Goal: Transaction & Acquisition: Purchase product/service

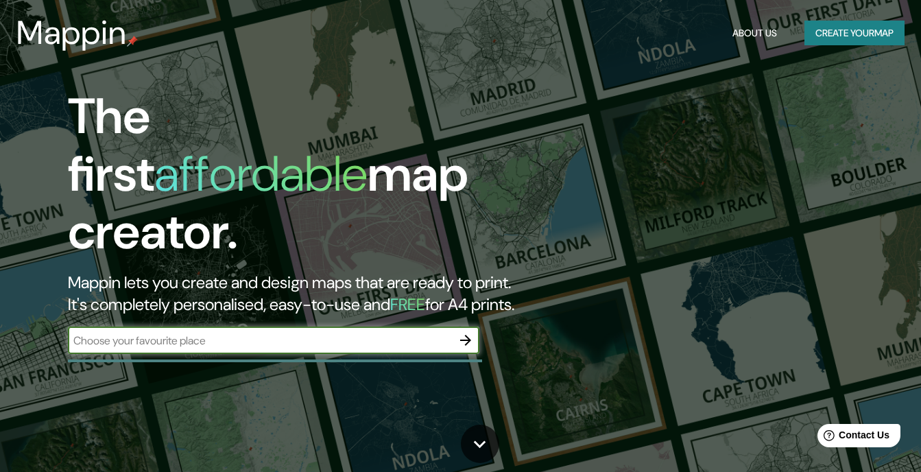
click at [237, 333] on input "text" at bounding box center [260, 341] width 384 height 16
click at [470, 332] on icon "button" at bounding box center [465, 340] width 16 height 16
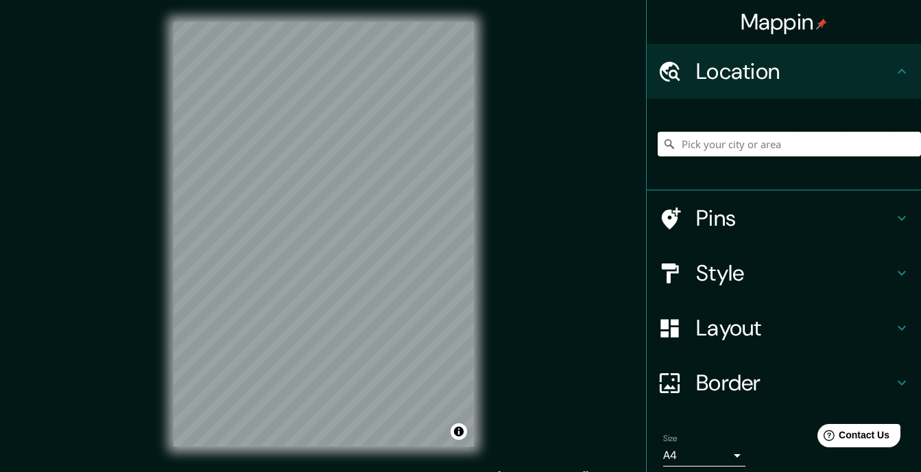
click at [764, 140] on input "Pick your city or area" at bounding box center [789, 144] width 263 height 25
type input "s"
type input "i"
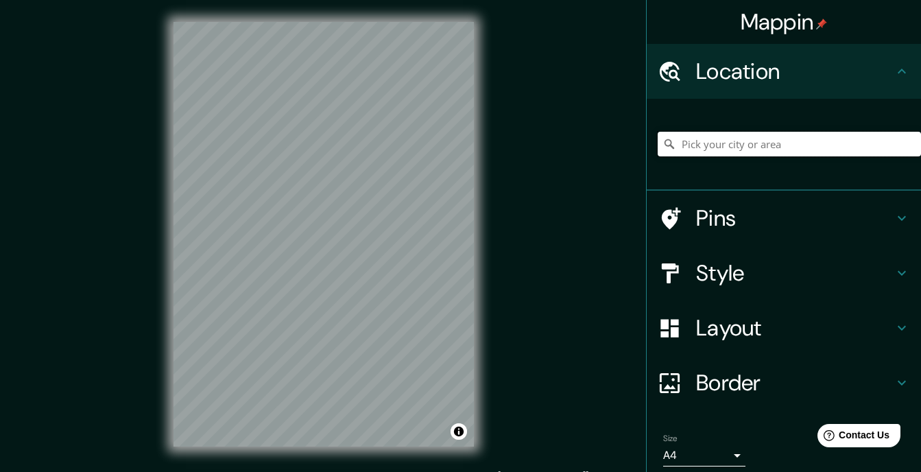
type input "k"
type input "l"
type input "i"
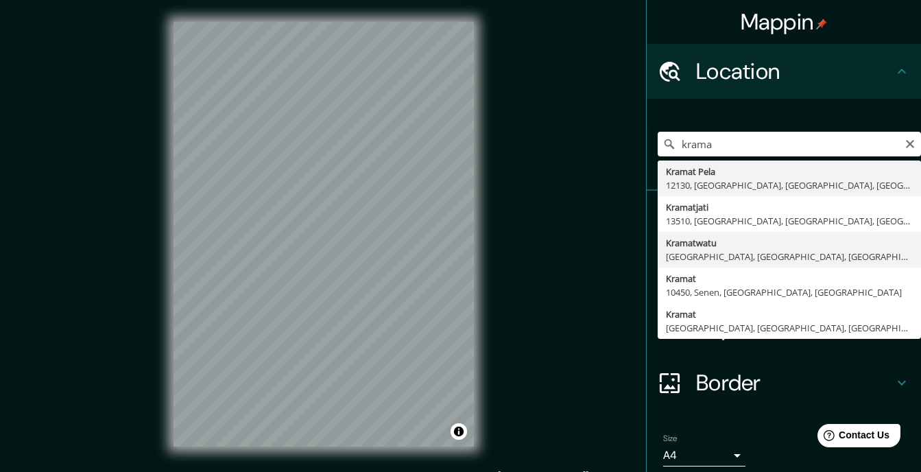
type input "Kramatwatu, [GEOGRAPHIC_DATA], [GEOGRAPHIC_DATA], [GEOGRAPHIC_DATA]"
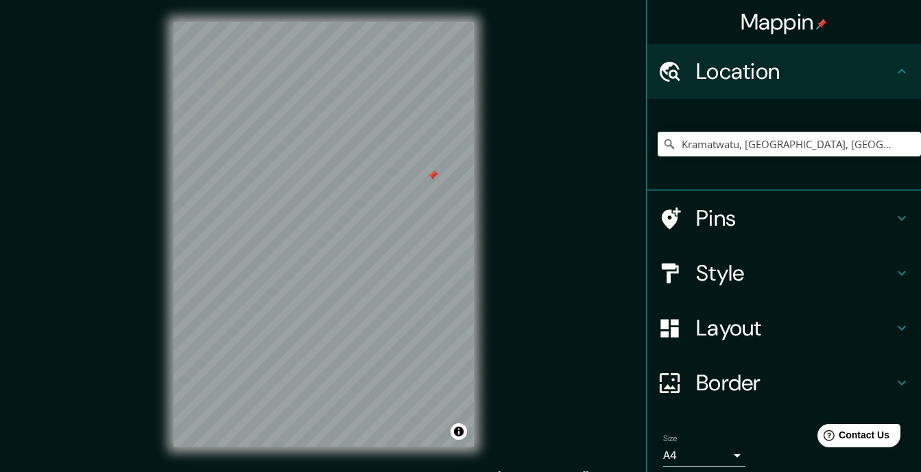
click at [427, 22] on div at bounding box center [323, 22] width 300 height 0
drag, startPoint x: 427, startPoint y: 180, endPoint x: 318, endPoint y: 250, distance: 129.5
click at [333, 239] on div at bounding box center [338, 233] width 11 height 11
click at [324, 253] on div at bounding box center [327, 248] width 11 height 11
click at [320, 250] on div at bounding box center [321, 246] width 11 height 11
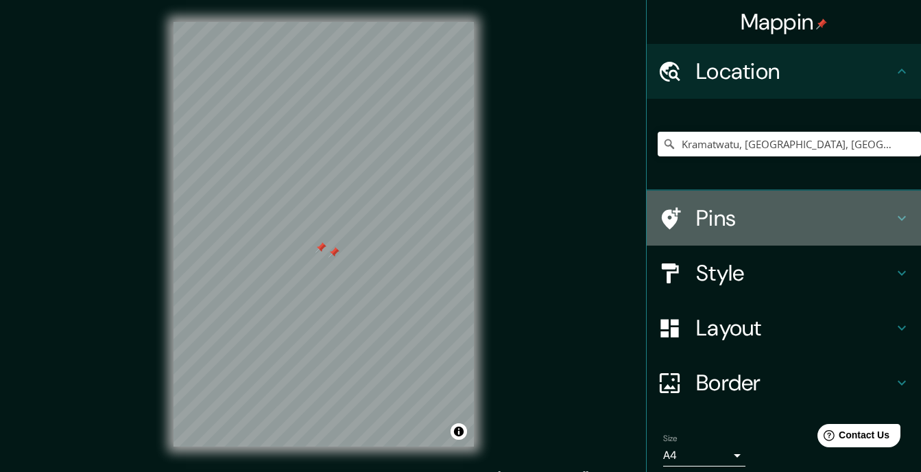
click at [706, 215] on h4 "Pins" at bounding box center [794, 217] width 197 height 27
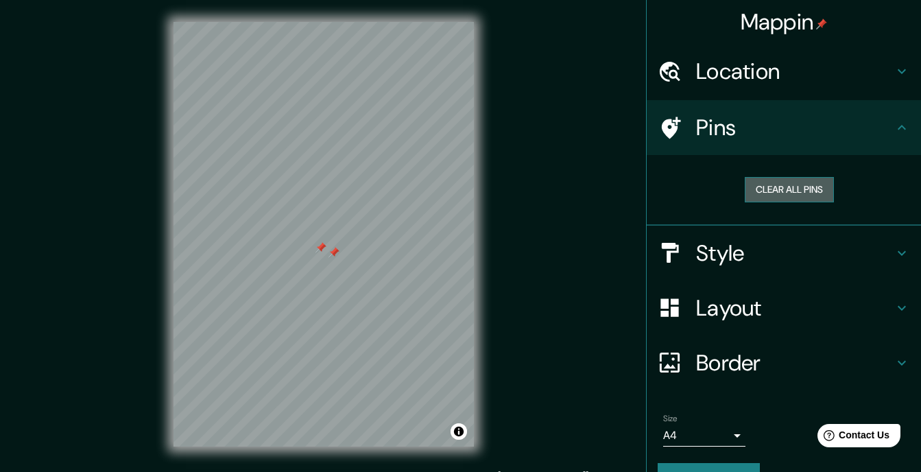
click at [776, 180] on button "Clear all pins" at bounding box center [789, 189] width 89 height 25
click at [773, 192] on button "Clear all pins" at bounding box center [789, 189] width 89 height 25
click at [762, 200] on button "Clear all pins" at bounding box center [789, 189] width 89 height 25
click at [893, 130] on icon at bounding box center [901, 127] width 16 height 16
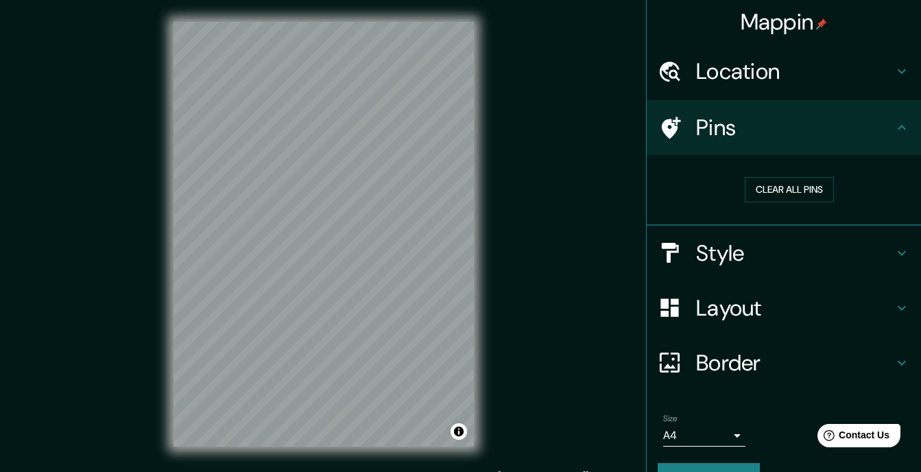
click at [893, 130] on icon at bounding box center [901, 127] width 16 height 16
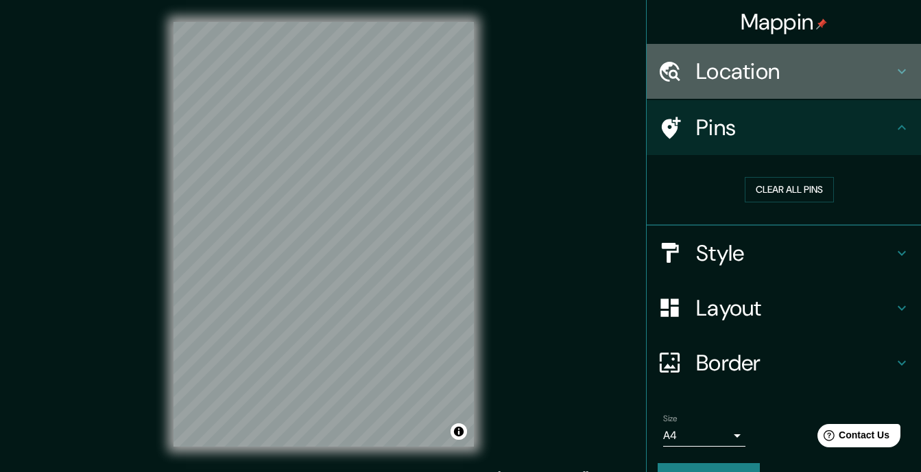
click at [865, 79] on h4 "Location" at bounding box center [794, 71] width 197 height 27
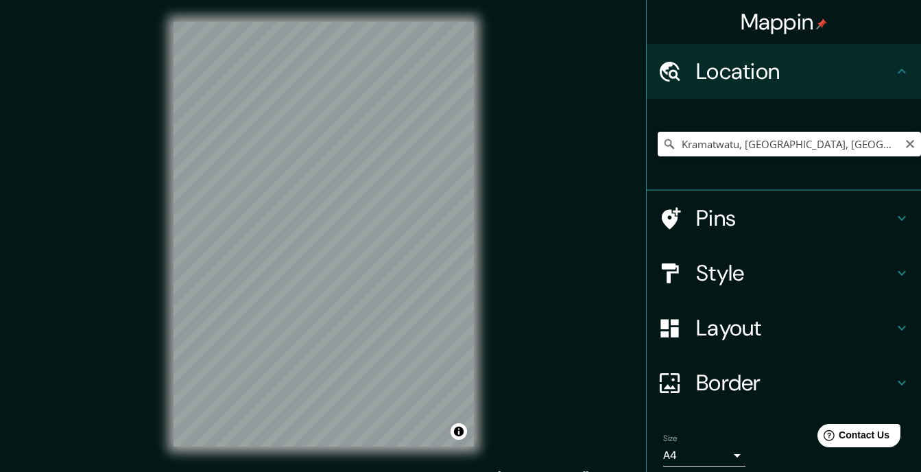
click at [890, 146] on input "Kramatwatu, [GEOGRAPHIC_DATA], [GEOGRAPHIC_DATA], [GEOGRAPHIC_DATA]" at bounding box center [789, 144] width 263 height 25
click at [906, 143] on icon "Clear" at bounding box center [910, 144] width 8 height 8
click at [898, 143] on input "Kramatwatu, [GEOGRAPHIC_DATA], [GEOGRAPHIC_DATA], [GEOGRAPHIC_DATA]" at bounding box center [789, 144] width 263 height 25
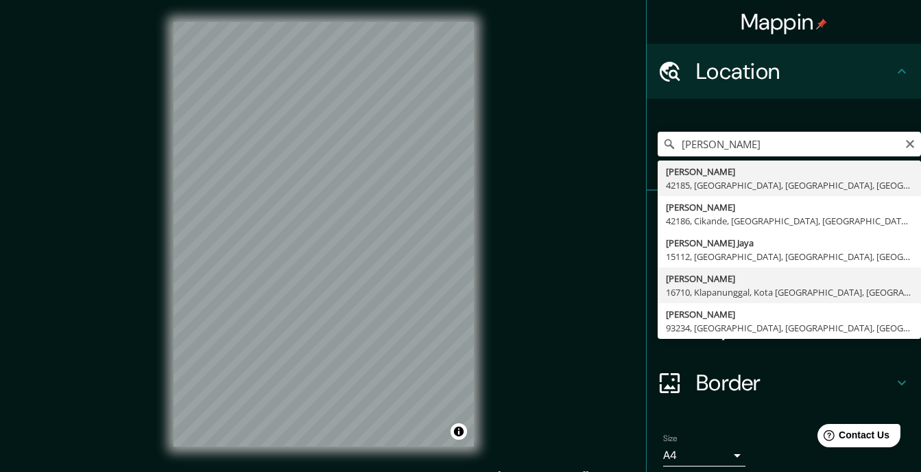
type input "[PERSON_NAME], 16710, Klapanunggal, [GEOGRAPHIC_DATA], [GEOGRAPHIC_DATA], [GEOG…"
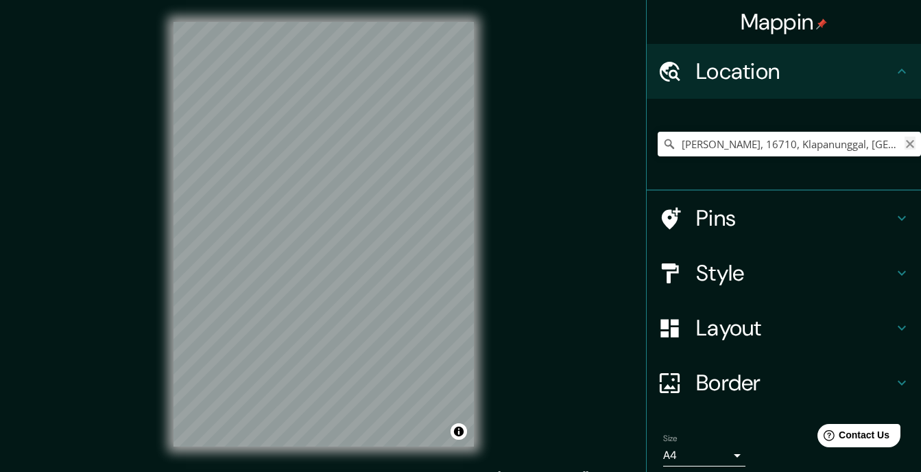
click at [904, 144] on icon "Clear" at bounding box center [909, 144] width 11 height 11
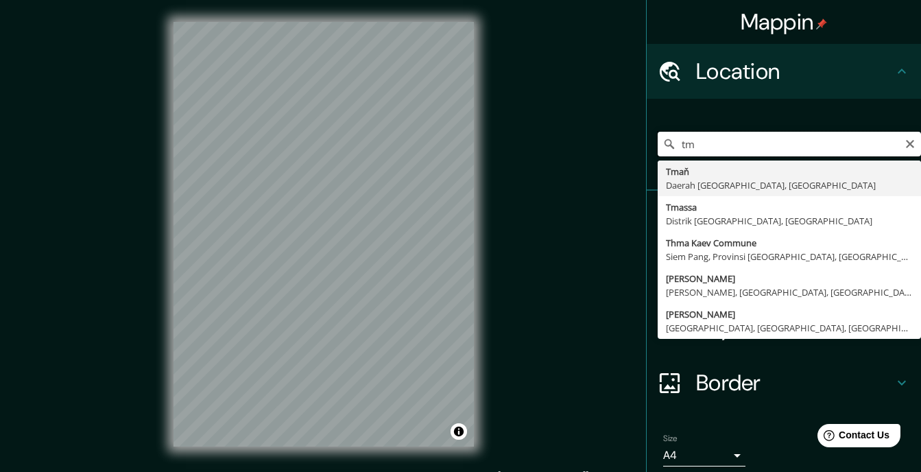
type input "t"
type input "Kota [GEOGRAPHIC_DATA], [GEOGRAPHIC_DATA], [GEOGRAPHIC_DATA]"
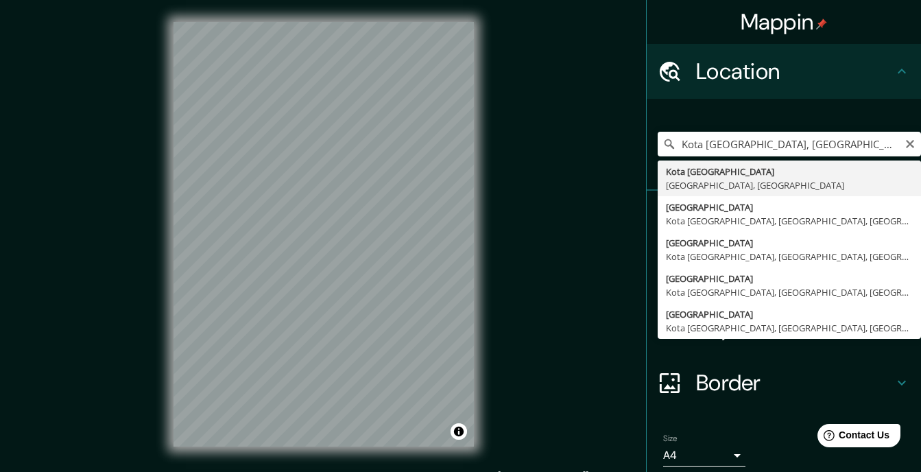
click at [725, 186] on div "Kota [GEOGRAPHIC_DATA], [GEOGRAPHIC_DATA], [GEOGRAPHIC_DATA] [GEOGRAPHIC_DATA] …" at bounding box center [784, 145] width 274 height 92
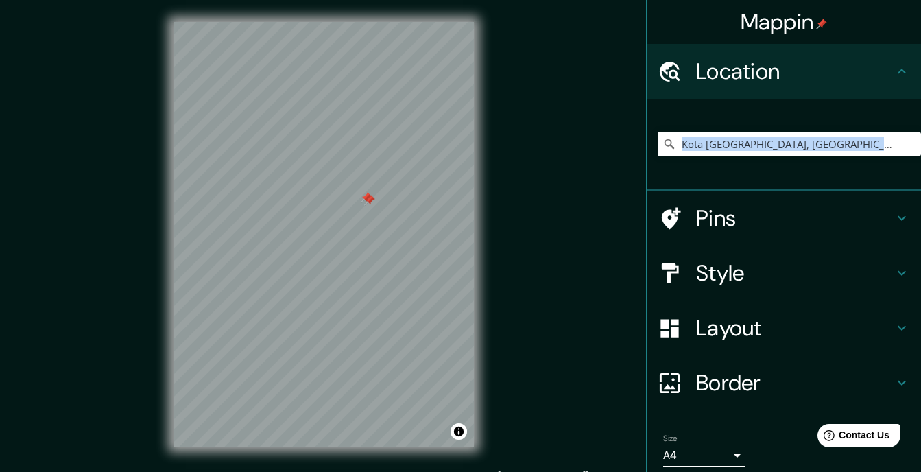
click at [745, 208] on h4 "Pins" at bounding box center [794, 217] width 197 height 27
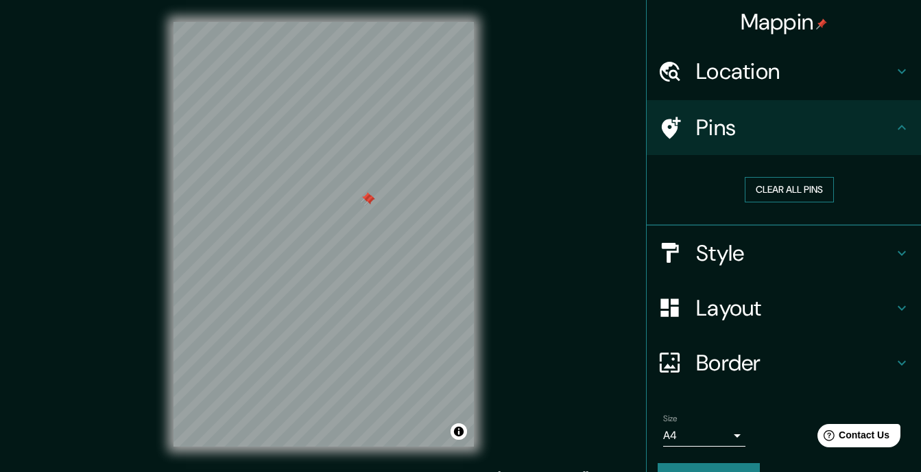
click at [780, 195] on button "Clear all pins" at bounding box center [789, 189] width 89 height 25
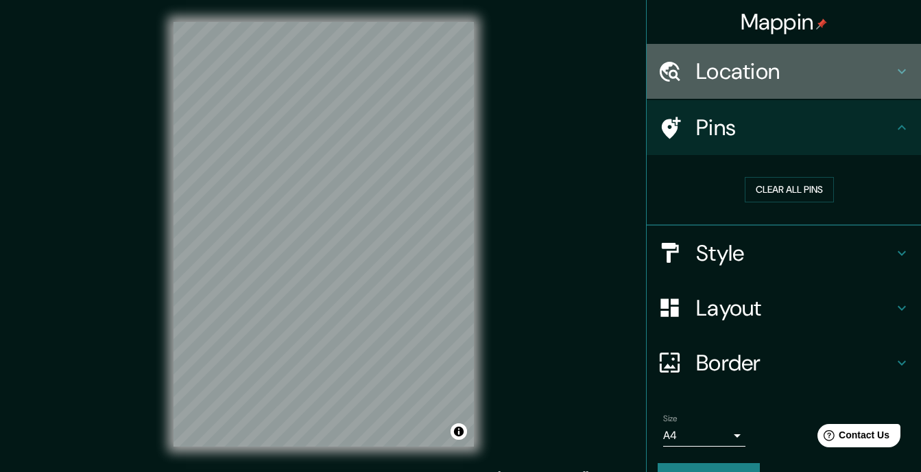
click at [729, 73] on h4 "Location" at bounding box center [794, 71] width 197 height 27
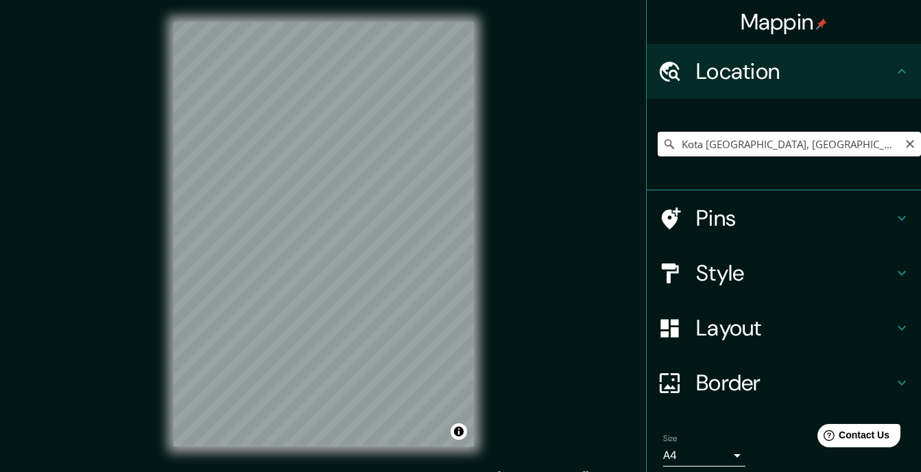
click at [841, 141] on input "Kota [GEOGRAPHIC_DATA], [GEOGRAPHIC_DATA], [GEOGRAPHIC_DATA]" at bounding box center [789, 144] width 263 height 25
click at [904, 145] on icon "Clear" at bounding box center [909, 144] width 11 height 11
click at [838, 139] on input "Pick your city or area" at bounding box center [789, 144] width 263 height 25
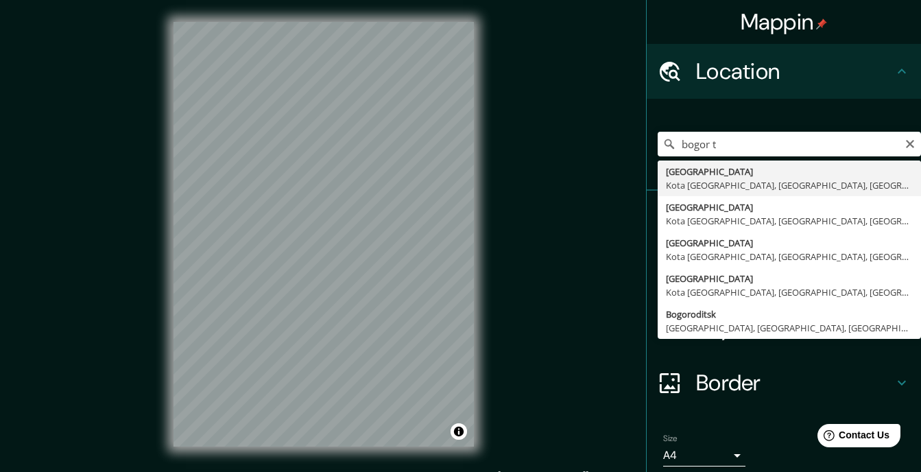
type input "[GEOGRAPHIC_DATA], [GEOGRAPHIC_DATA], [GEOGRAPHIC_DATA], [GEOGRAPHIC_DATA]"
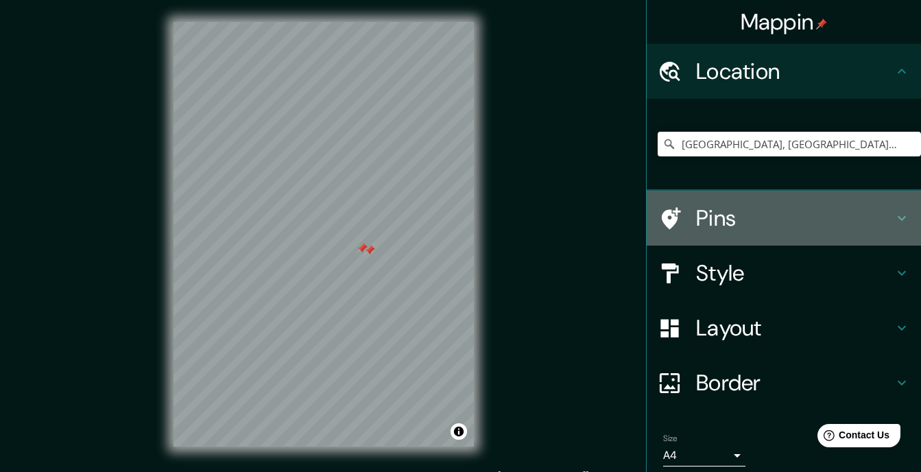
click at [722, 216] on h4 "Pins" at bounding box center [794, 217] width 197 height 27
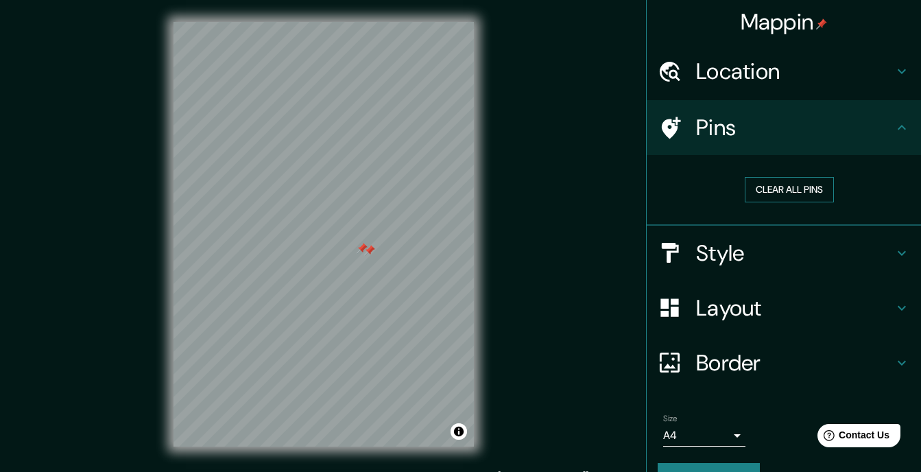
click at [777, 191] on button "Clear all pins" at bounding box center [789, 189] width 89 height 25
click at [390, 271] on div at bounding box center [388, 266] width 11 height 11
click at [772, 182] on button "Clear all pins" at bounding box center [789, 189] width 89 height 25
click at [756, 80] on h4 "Location" at bounding box center [794, 71] width 197 height 27
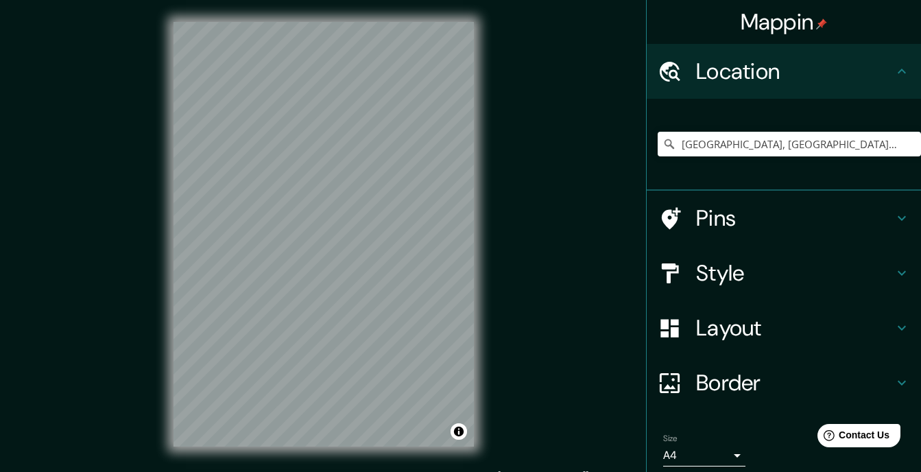
click at [756, 79] on h4 "Location" at bounding box center [794, 71] width 197 height 27
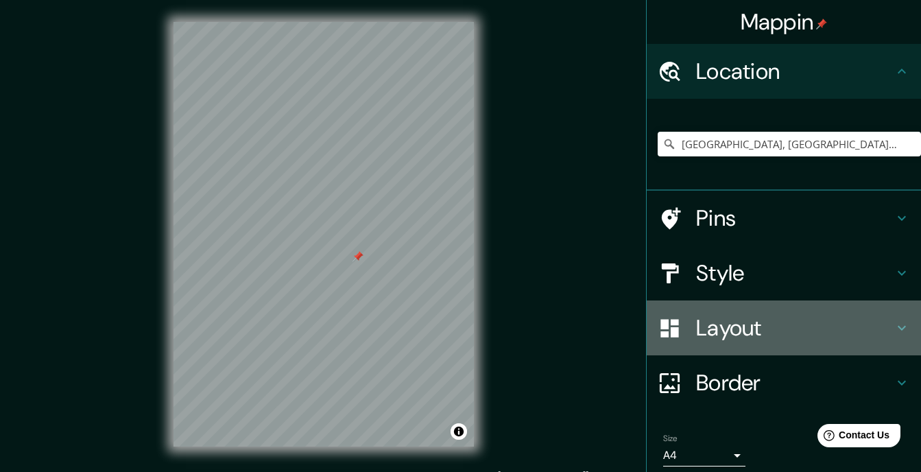
click at [878, 332] on h4 "Layout" at bounding box center [794, 327] width 197 height 27
click at [878, 332] on div "Layout" at bounding box center [784, 327] width 274 height 55
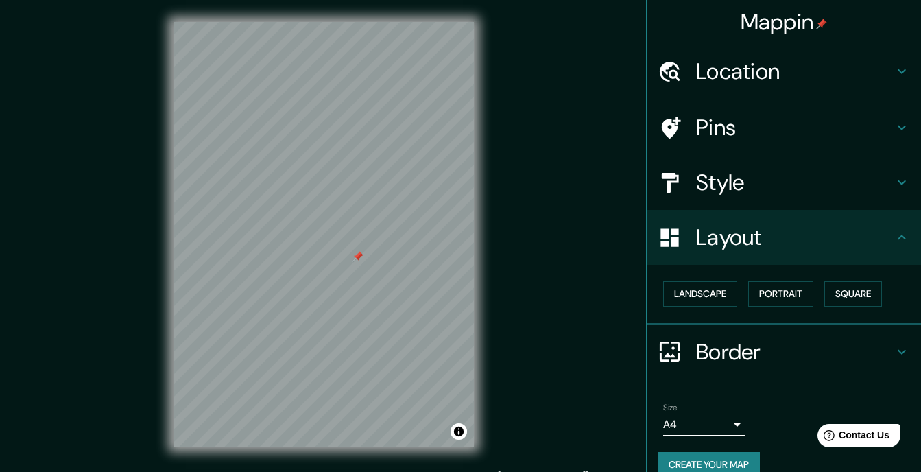
click at [893, 232] on icon at bounding box center [901, 237] width 16 height 16
click at [893, 230] on icon at bounding box center [901, 237] width 16 height 16
click at [858, 288] on button "Square" at bounding box center [853, 293] width 58 height 25
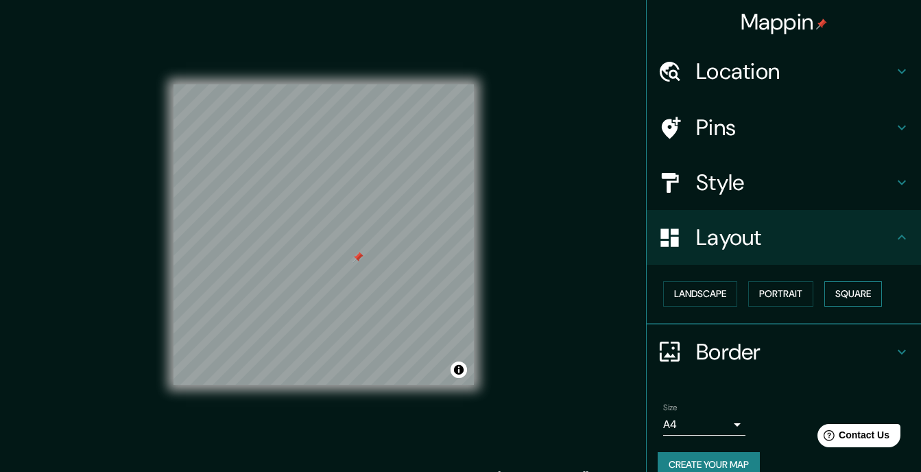
click at [858, 288] on button "Square" at bounding box center [853, 293] width 58 height 25
click at [707, 281] on button "Landscape" at bounding box center [700, 293] width 74 height 25
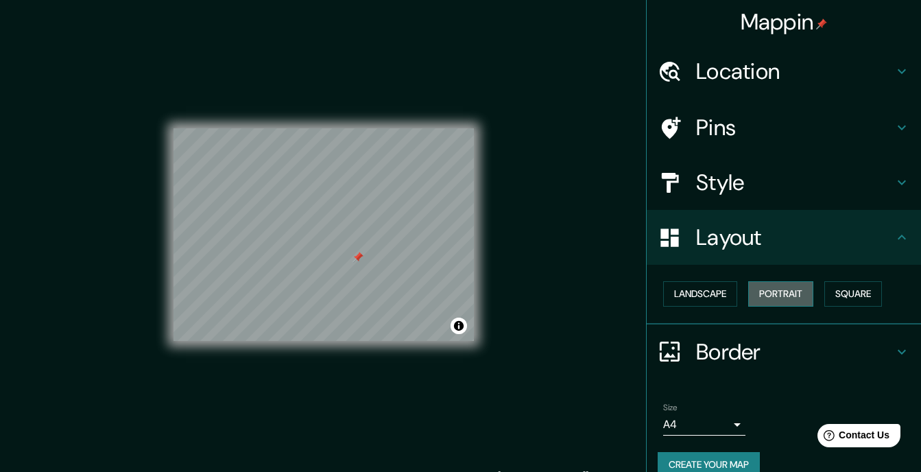
click at [780, 294] on button "Portrait" at bounding box center [780, 293] width 65 height 25
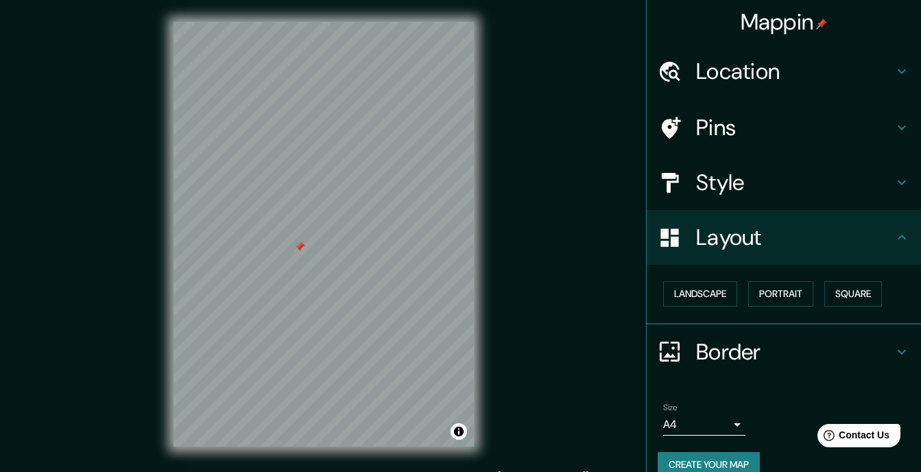
click at [713, 421] on body "[PERSON_NAME] [GEOGRAPHIC_DATA], [GEOGRAPHIC_DATA], [GEOGRAPHIC_DATA], [GEOGRAP…" at bounding box center [460, 236] width 921 height 472
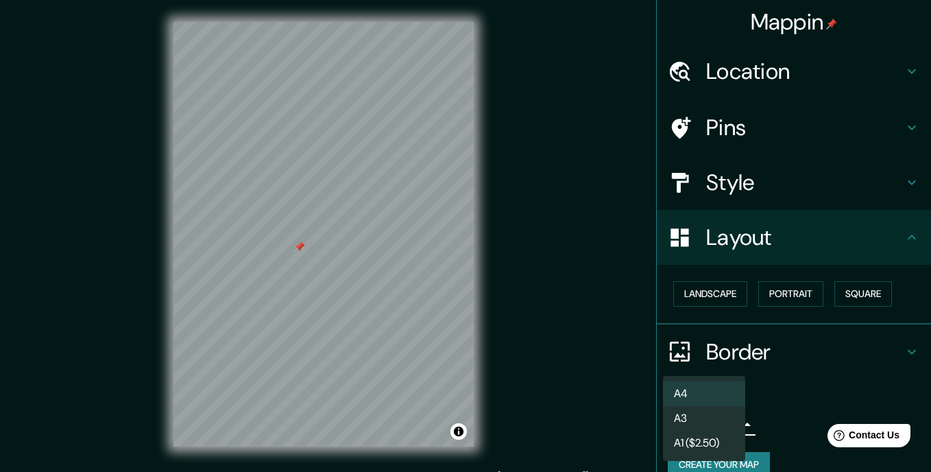
click at [703, 385] on li "A4" at bounding box center [704, 393] width 82 height 25
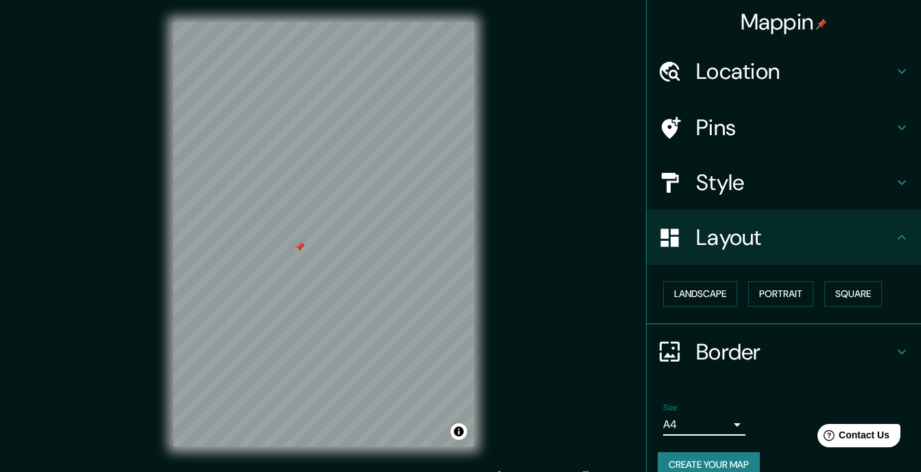
click at [881, 245] on h4 "Layout" at bounding box center [794, 237] width 197 height 27
click at [896, 180] on icon at bounding box center [901, 182] width 16 height 16
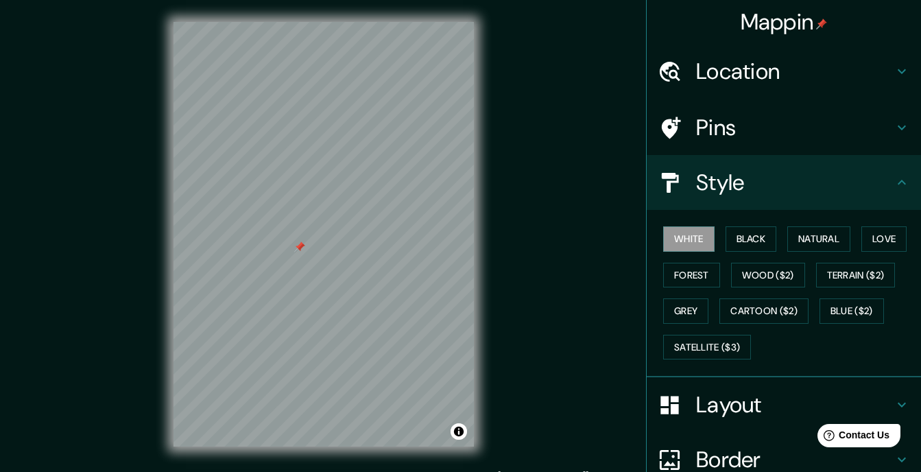
click at [893, 183] on icon at bounding box center [901, 182] width 16 height 16
click at [825, 239] on button "Natural" at bounding box center [818, 238] width 63 height 25
click at [331, 221] on div at bounding box center [333, 217] width 11 height 11
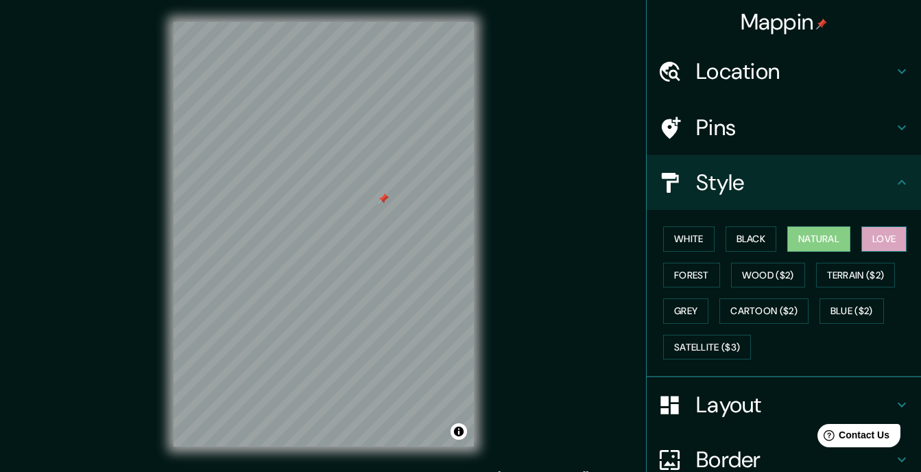
click at [881, 238] on button "Love" at bounding box center [883, 238] width 45 height 25
click at [821, 233] on button "Natural" at bounding box center [818, 238] width 63 height 25
click at [755, 303] on button "Cartoon ($2)" at bounding box center [763, 310] width 89 height 25
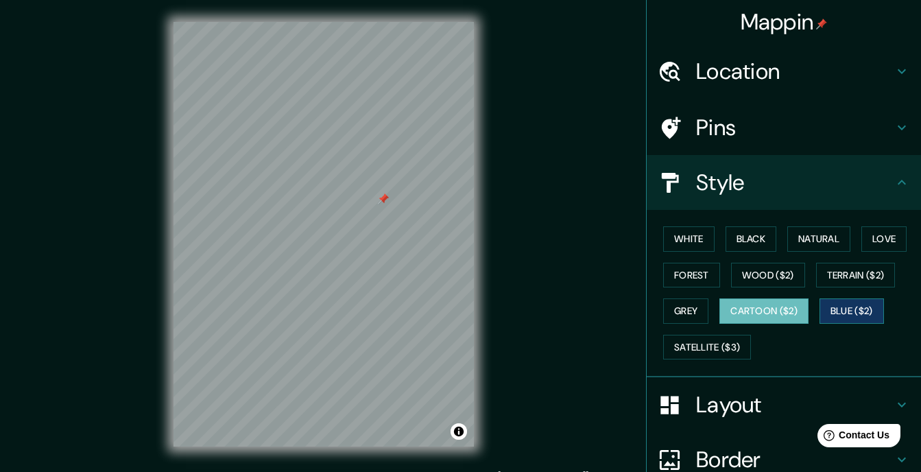
click at [836, 306] on button "Blue ($2)" at bounding box center [851, 310] width 64 height 25
click at [779, 280] on button "Wood ($2)" at bounding box center [768, 275] width 74 height 25
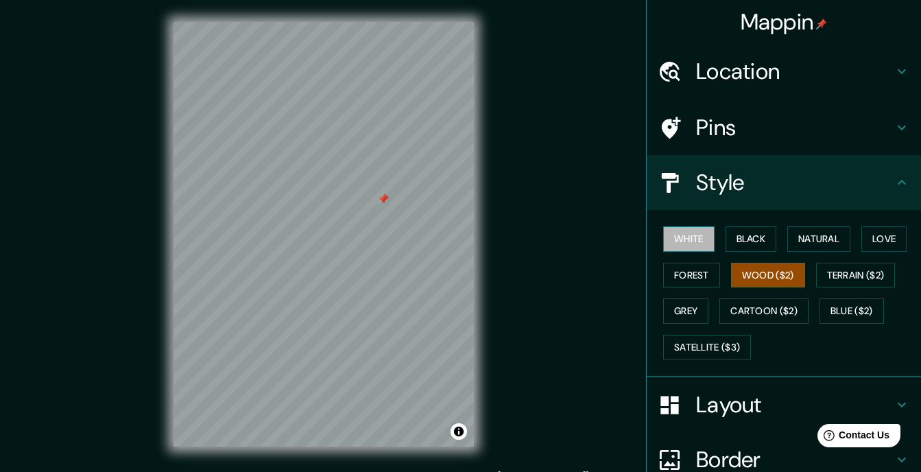
click at [690, 239] on button "White" at bounding box center [688, 238] width 51 height 25
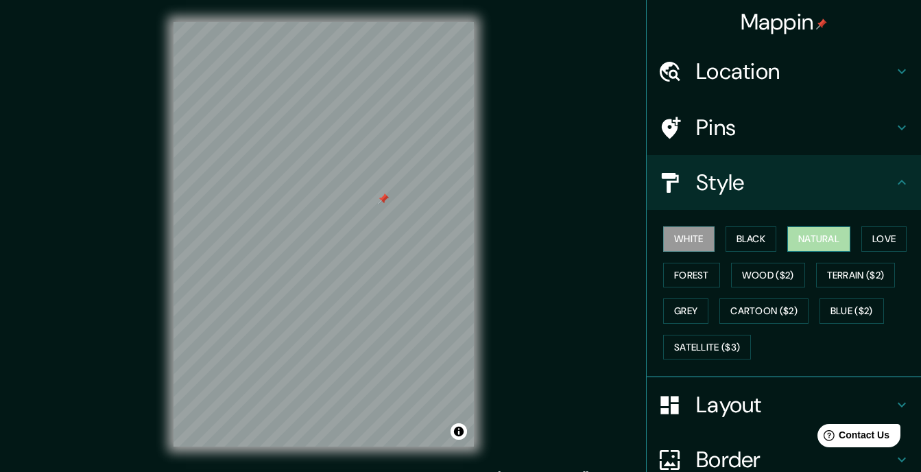
click at [807, 243] on button "Natural" at bounding box center [818, 238] width 63 height 25
click at [380, 203] on div at bounding box center [383, 198] width 11 height 11
click at [385, 204] on div at bounding box center [383, 198] width 11 height 11
click at [385, 145] on div at bounding box center [387, 141] width 11 height 11
click at [391, 144] on div at bounding box center [391, 139] width 11 height 11
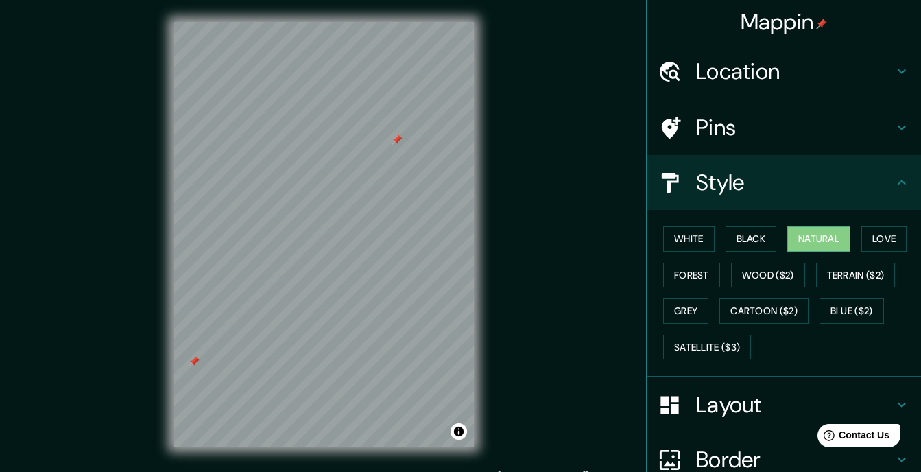
click at [396, 145] on div at bounding box center [397, 139] width 11 height 11
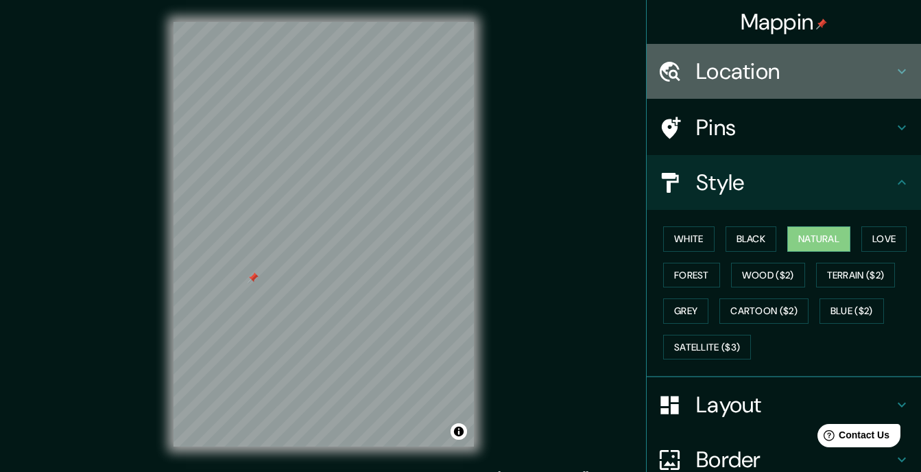
click at [795, 75] on h4 "Location" at bounding box center [794, 71] width 197 height 27
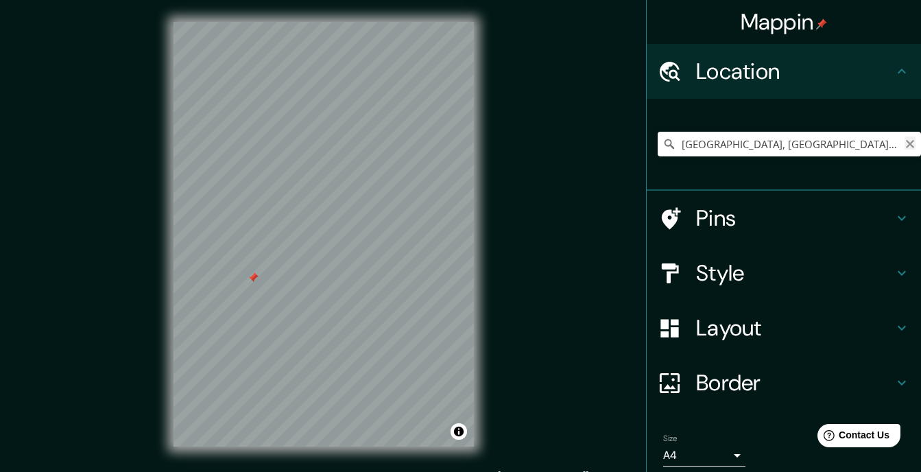
click at [906, 143] on icon "Clear" at bounding box center [910, 144] width 8 height 8
click at [783, 141] on input "Pick your city or area" at bounding box center [789, 144] width 263 height 25
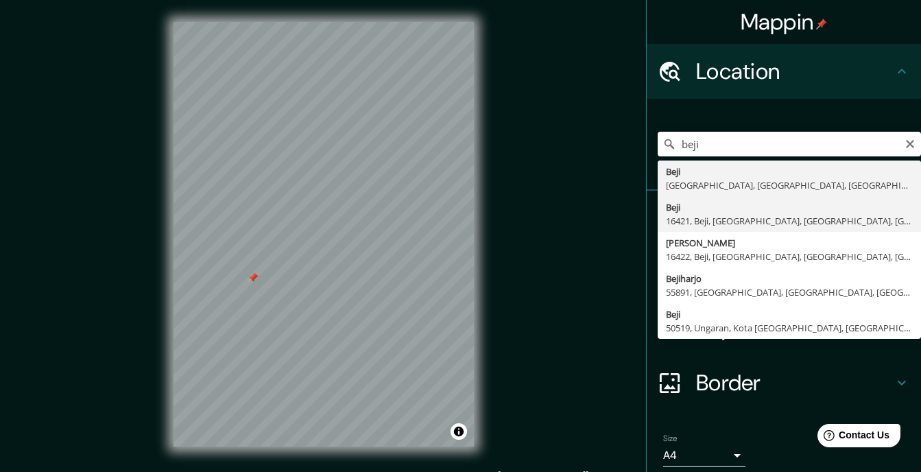
type input "Beji, 16421, Beji, [GEOGRAPHIC_DATA], [GEOGRAPHIC_DATA], [GEOGRAPHIC_DATA]"
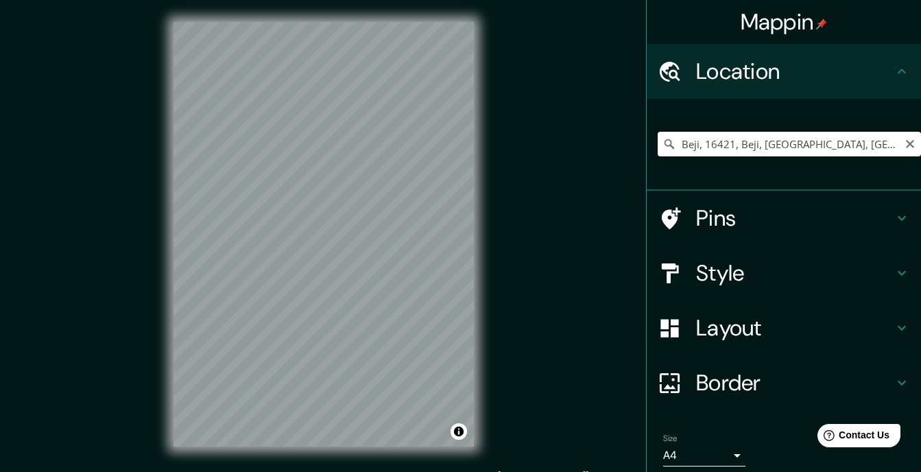
click at [850, 143] on input "Beji, 16421, Beji, [GEOGRAPHIC_DATA], [GEOGRAPHIC_DATA], [GEOGRAPHIC_DATA]" at bounding box center [789, 144] width 263 height 25
click at [904, 143] on icon "Clear" at bounding box center [909, 144] width 11 height 11
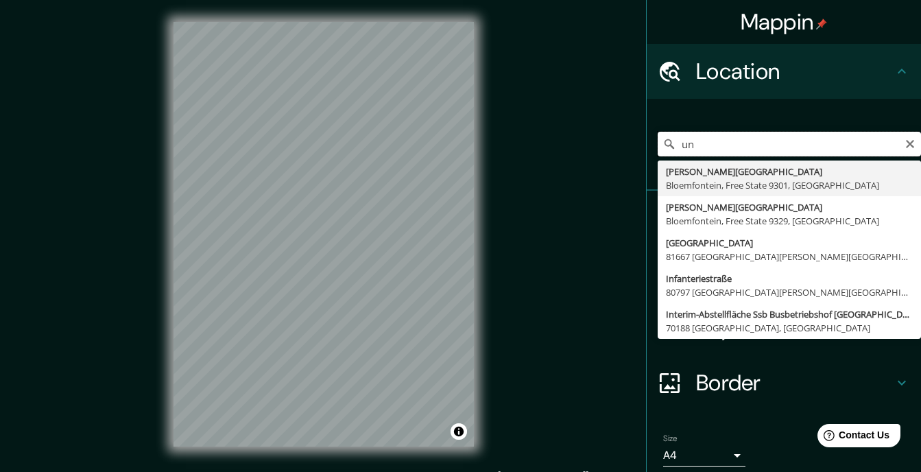
type input "u"
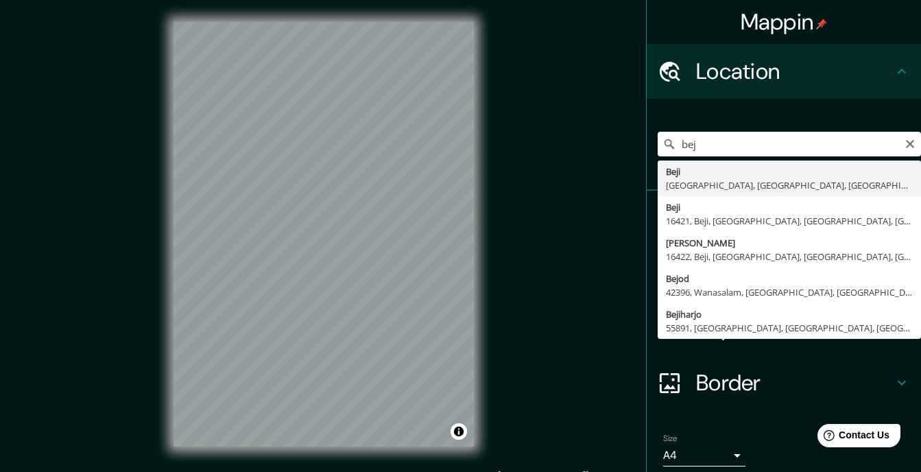
type input "Beji, [GEOGRAPHIC_DATA], [GEOGRAPHIC_DATA], [GEOGRAPHIC_DATA]"
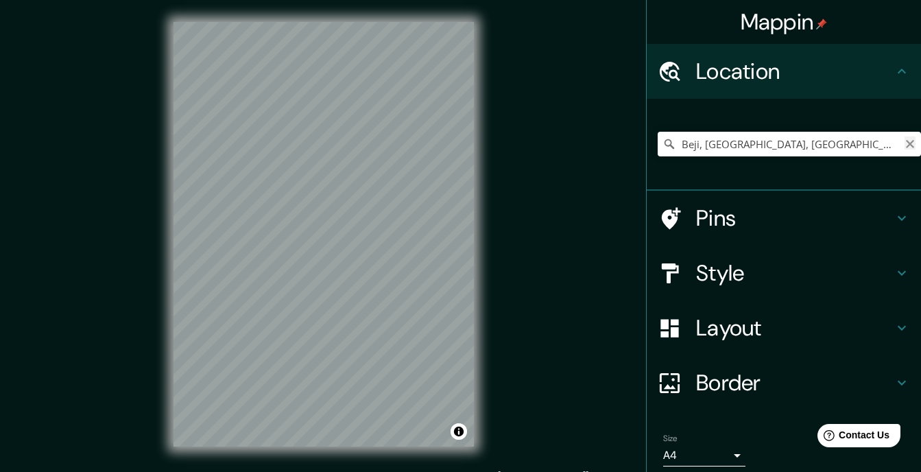
click at [906, 143] on icon "Clear" at bounding box center [910, 144] width 8 height 8
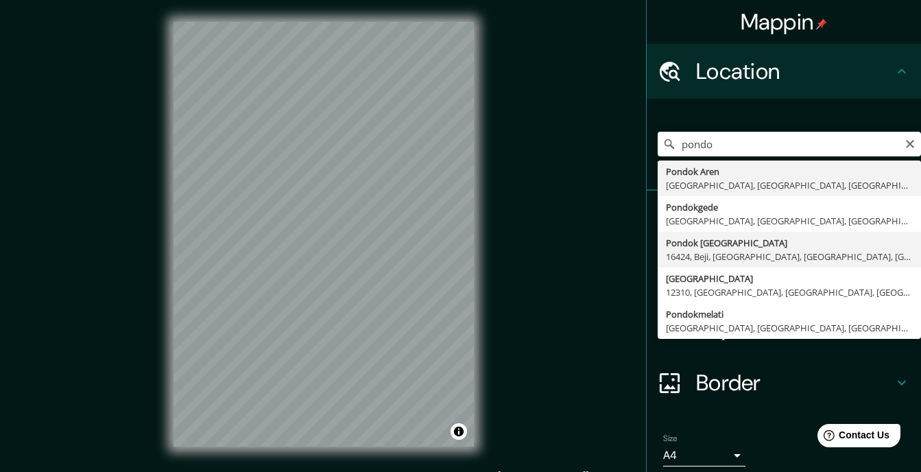
type input "Pondok [GEOGRAPHIC_DATA], 16424, [GEOGRAPHIC_DATA], [GEOGRAPHIC_DATA], [GEOGRAP…"
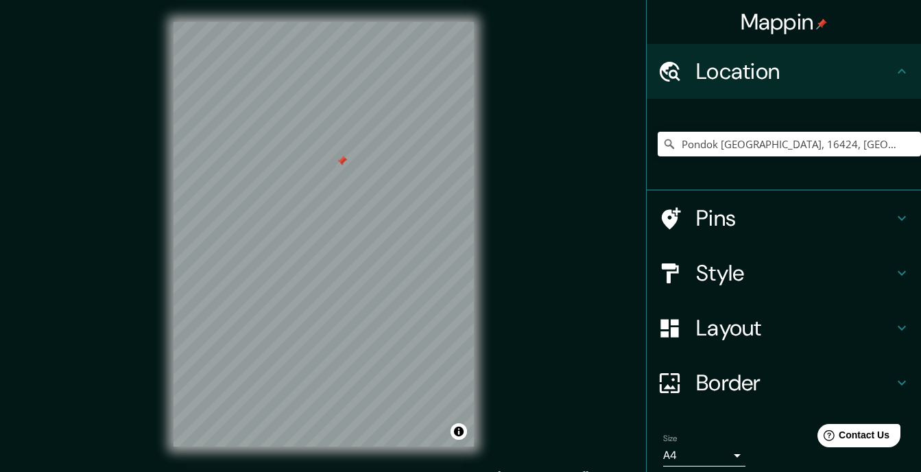
click at [344, 22] on div at bounding box center [323, 22] width 300 height 0
click at [699, 218] on h4 "Pins" at bounding box center [794, 217] width 197 height 27
click at [699, 218] on div "Pins" at bounding box center [784, 218] width 274 height 55
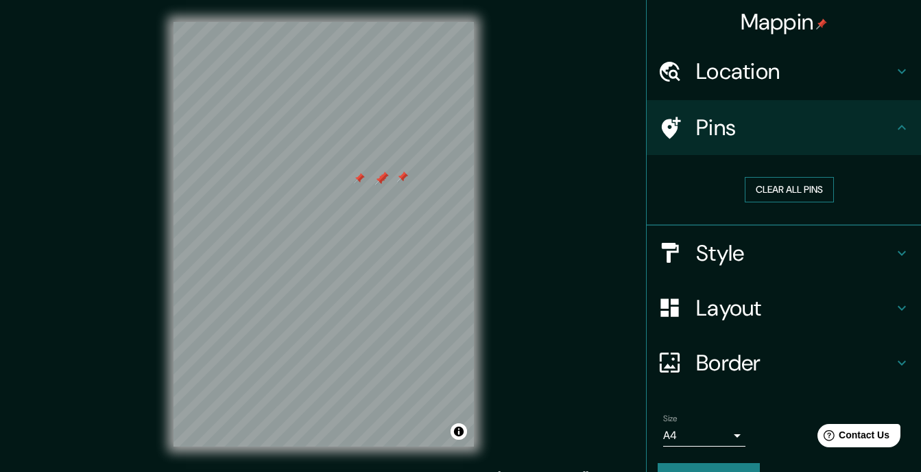
click at [780, 189] on button "Clear all pins" at bounding box center [789, 189] width 89 height 25
click at [795, 71] on h4 "Location" at bounding box center [794, 71] width 197 height 27
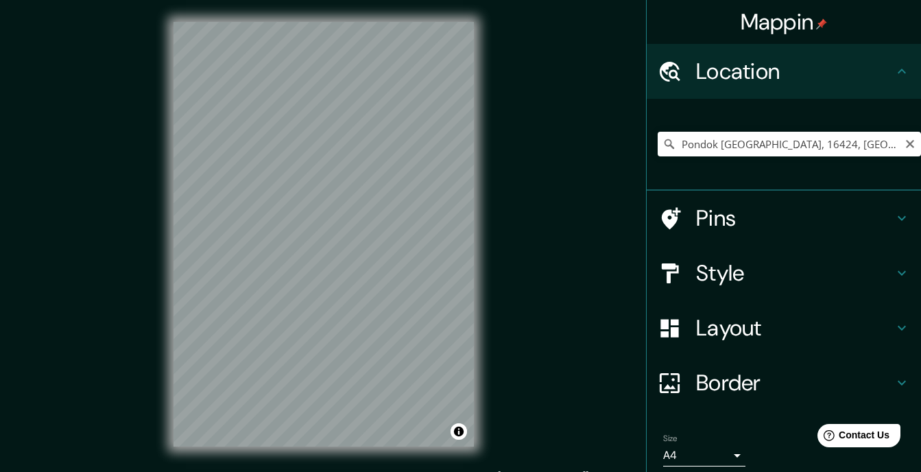
click at [906, 143] on icon "Clear" at bounding box center [910, 144] width 8 height 8
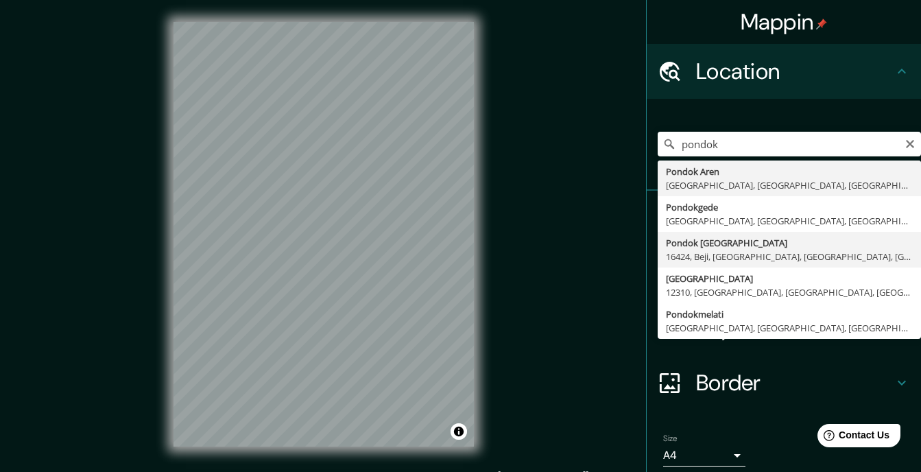
type input "Pondok [GEOGRAPHIC_DATA], 16424, [GEOGRAPHIC_DATA], [GEOGRAPHIC_DATA], [GEOGRAP…"
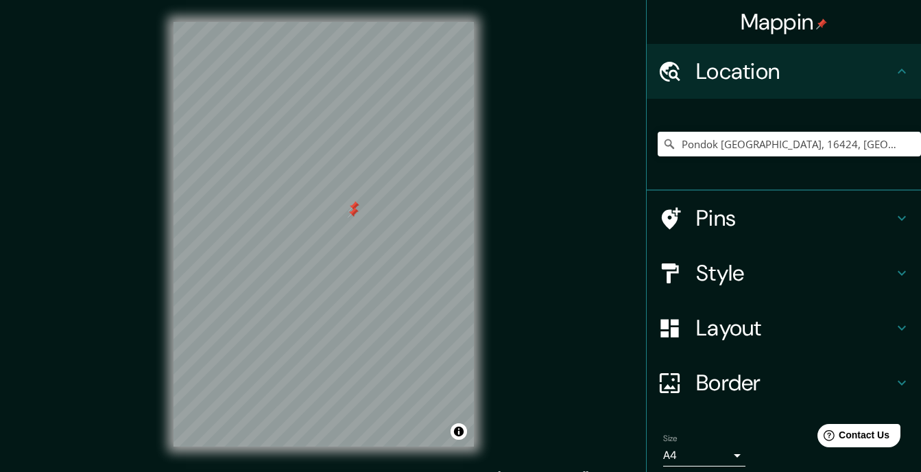
click at [735, 228] on h4 "Pins" at bounding box center [794, 217] width 197 height 27
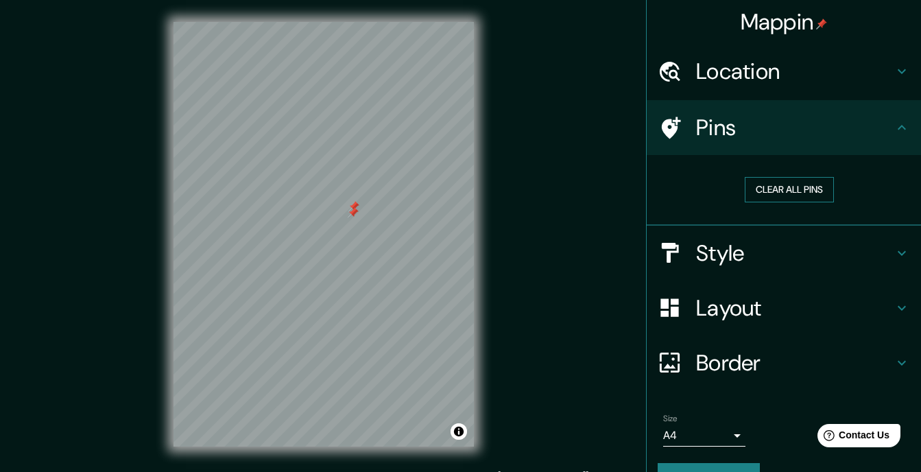
click at [791, 193] on button "Clear all pins" at bounding box center [789, 189] width 89 height 25
